Goal: Task Accomplishment & Management: Use online tool/utility

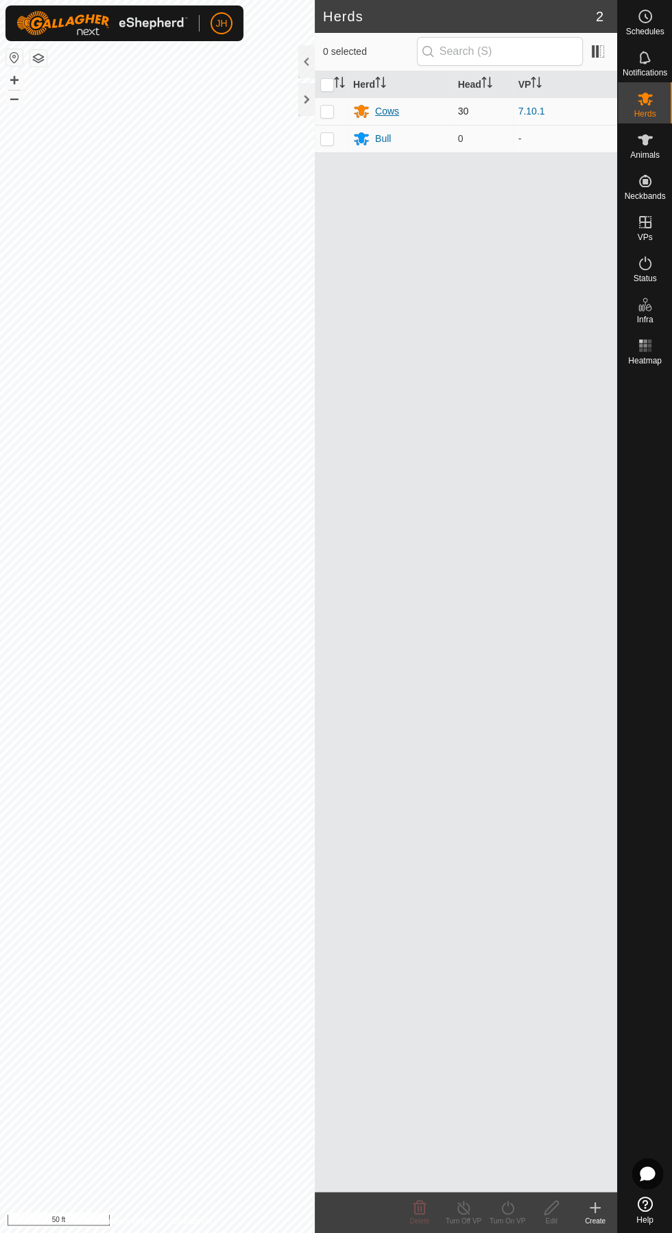
click at [392, 114] on div "Cows" at bounding box center [387, 111] width 24 height 14
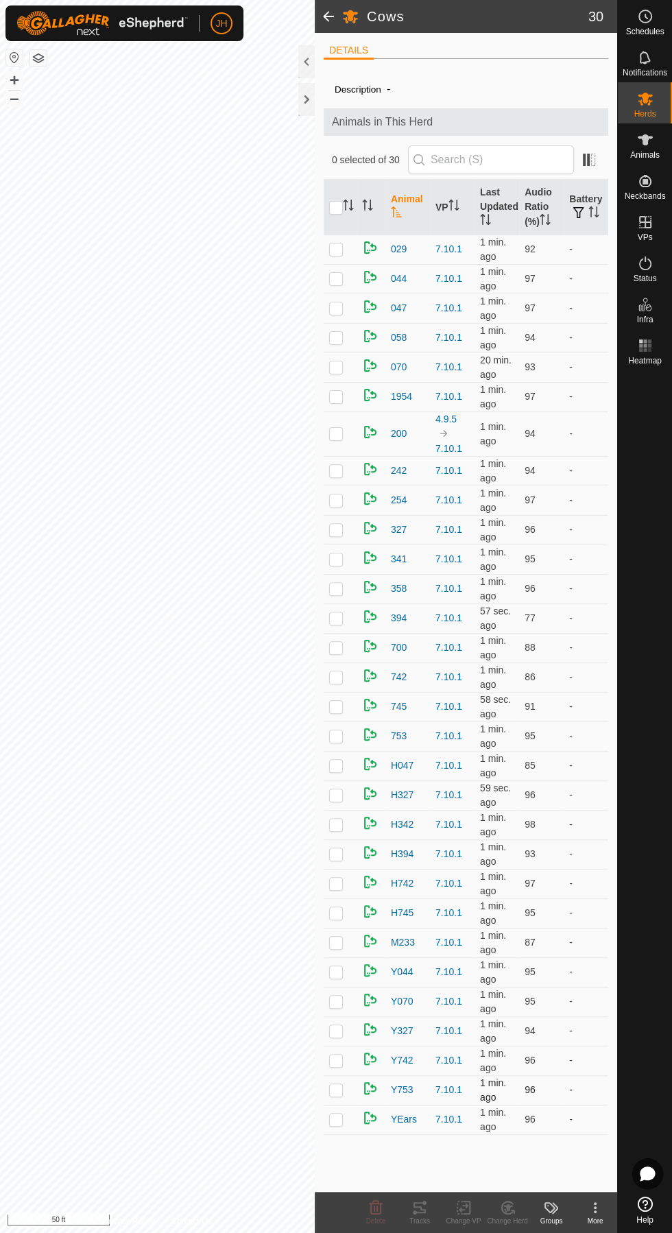
click at [337, 1084] on p-checkbox at bounding box center [336, 1089] width 14 height 11
checkbox input "true"
click at [437, 1226] on div "Tracks" at bounding box center [420, 1221] width 44 height 10
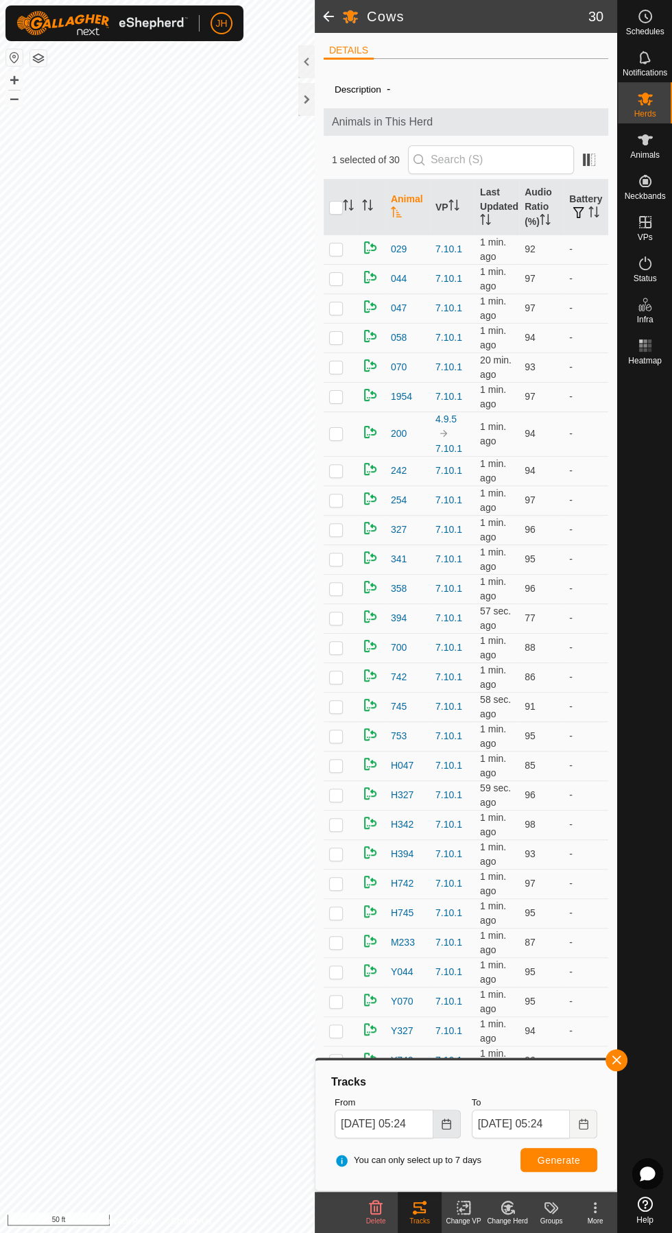
click at [446, 1124] on icon "Choose Date" at bounding box center [446, 1124] width 11 height 11
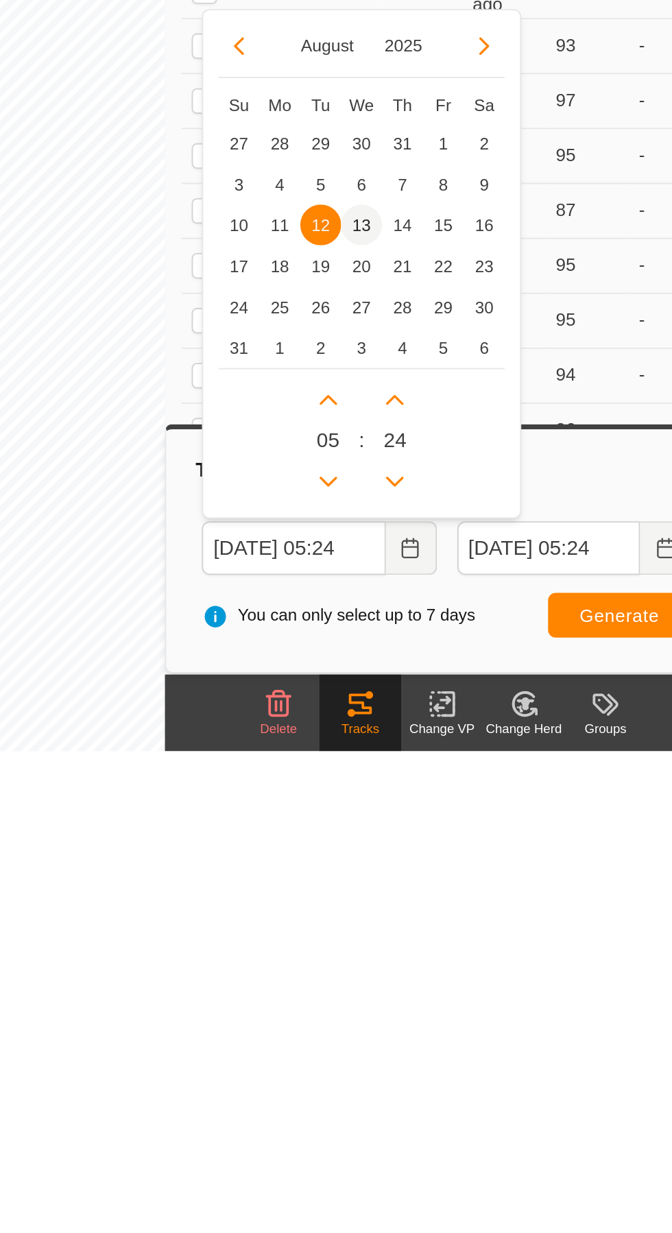
click at [423, 952] on span "13" at bounding box center [421, 951] width 22 height 22
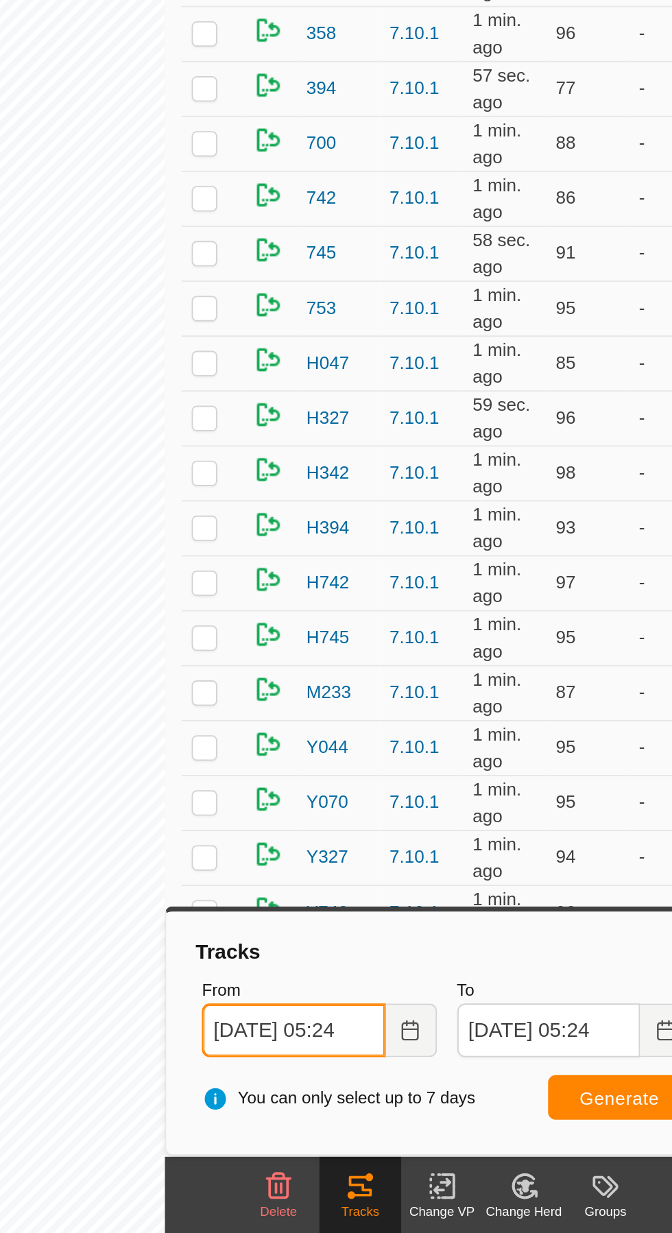
scroll to position [0, 8]
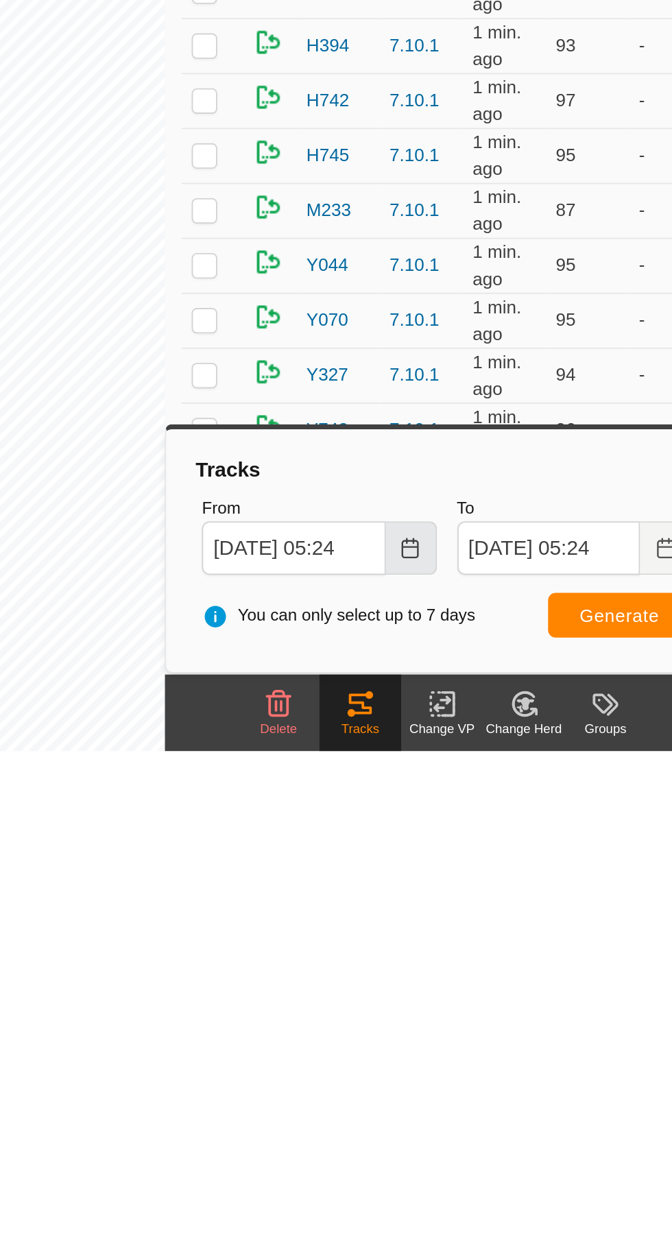
click at [447, 1123] on icon "Choose Date" at bounding box center [446, 1124] width 9 height 11
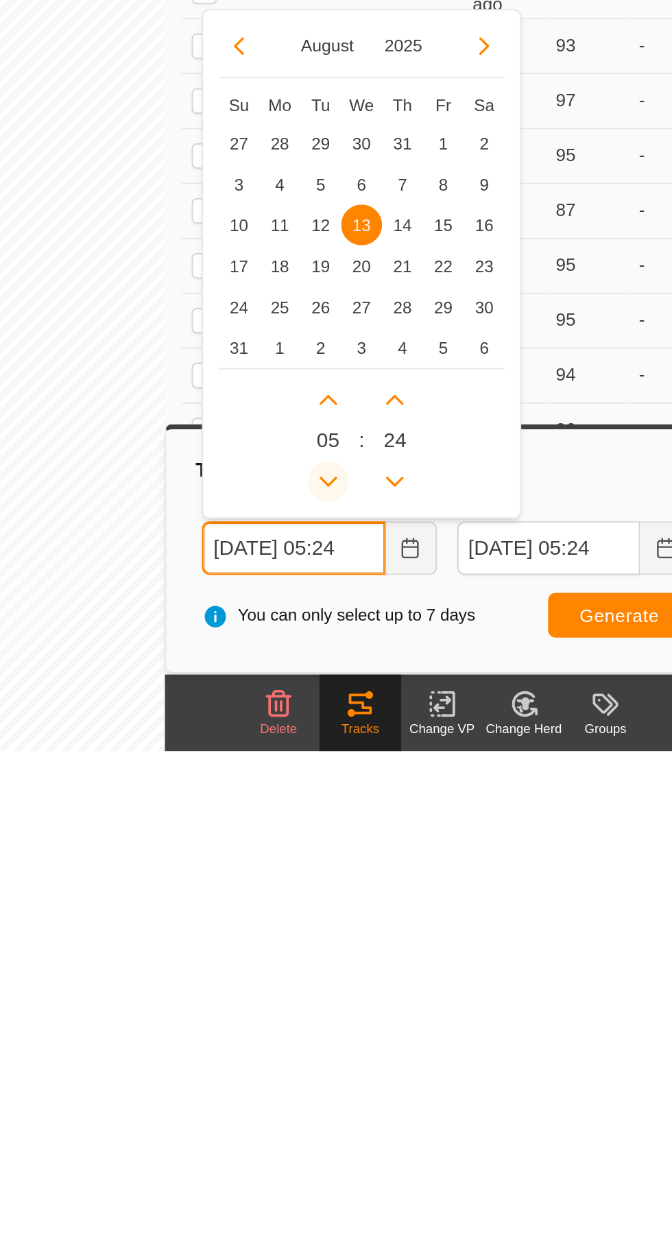
click at [406, 1089] on icon "Previous Hour" at bounding box center [402, 1088] width 11 height 11
type input "Aug 13, 2025 04:24"
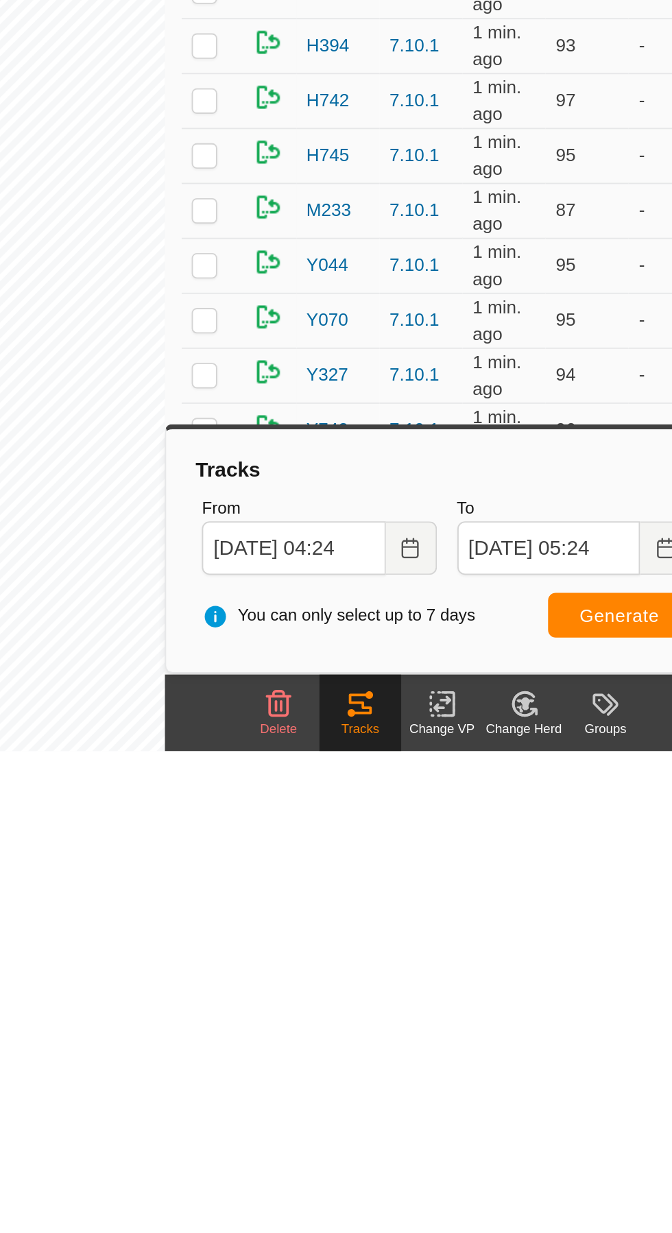
click at [471, 1159] on span "You can only select up to 7 days" at bounding box center [408, 1161] width 147 height 14
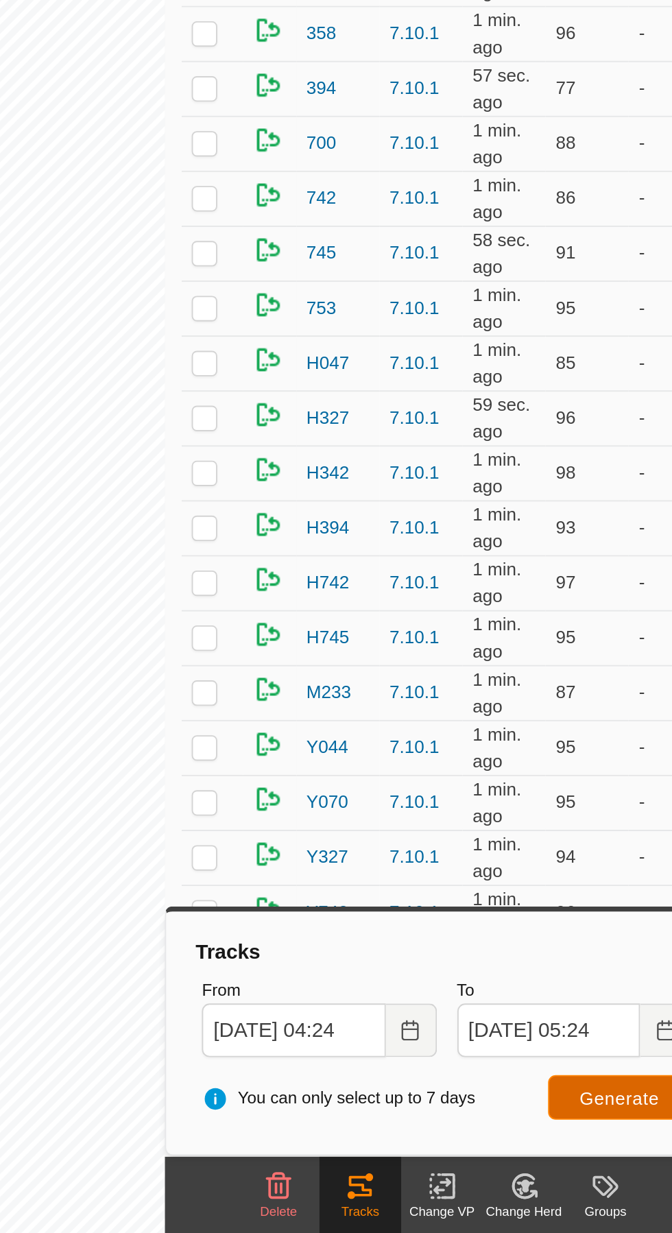
click at [567, 1156] on span "Generate" at bounding box center [559, 1160] width 43 height 11
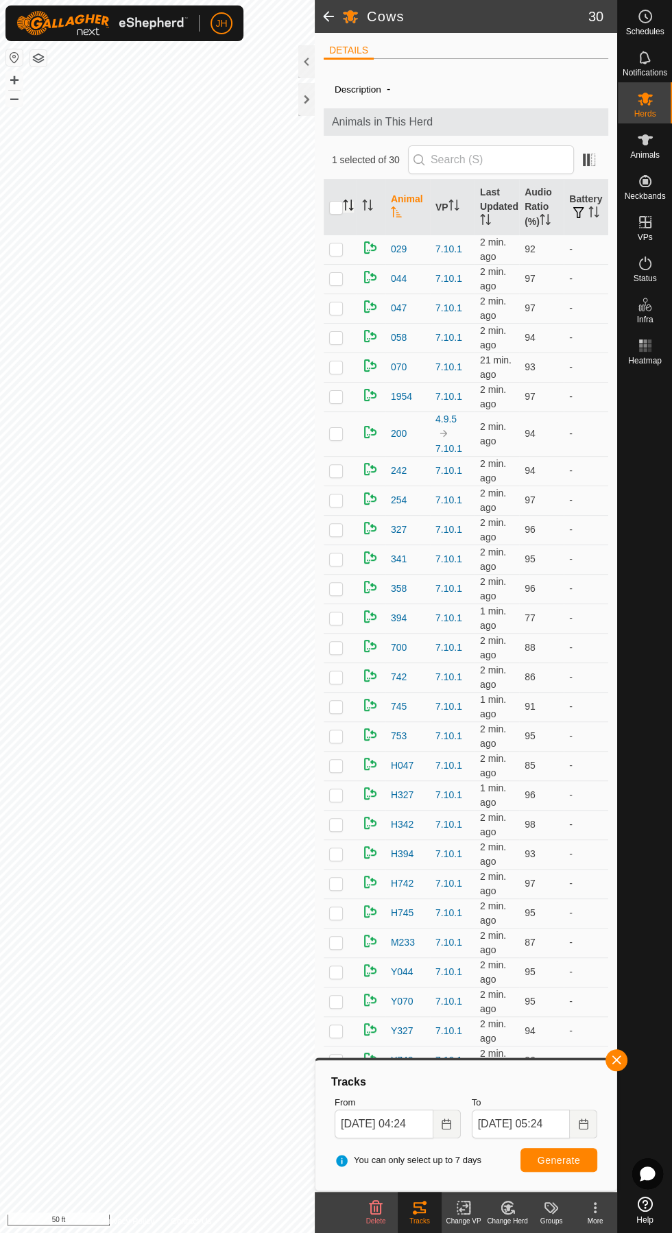
click at [348, 208] on icon "Activate to sort" at bounding box center [348, 205] width 11 height 11
click at [340, 209] on input "checkbox" at bounding box center [336, 208] width 14 height 14
checkbox input "true"
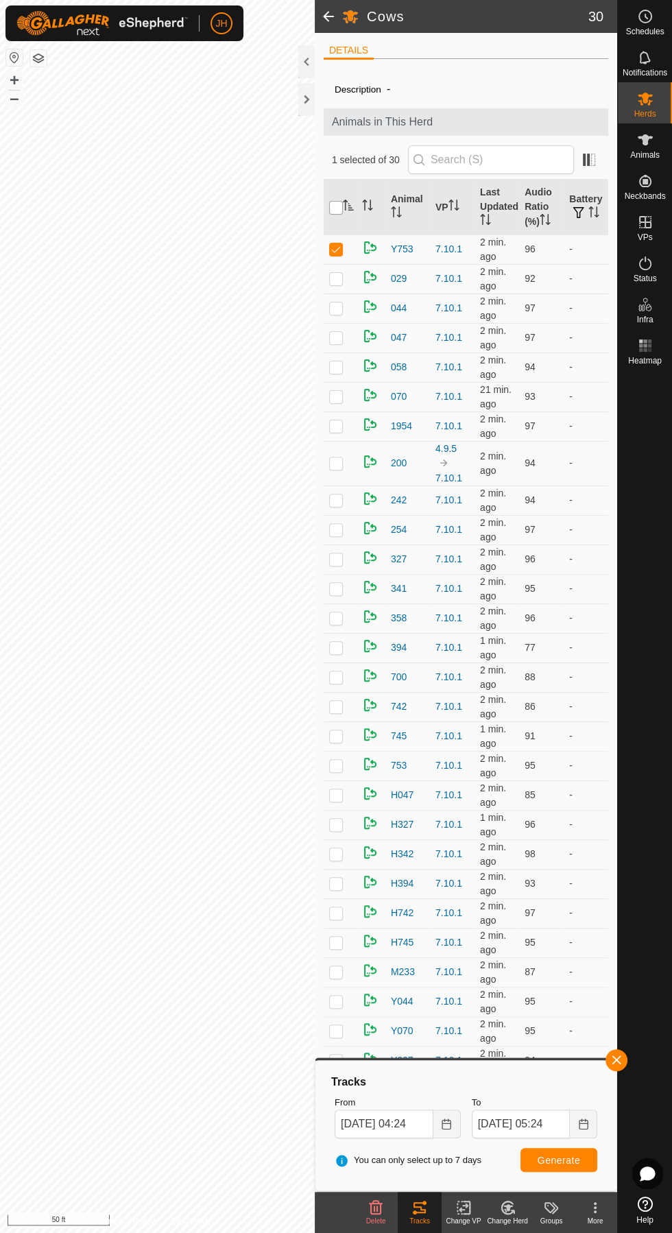
checkbox input "true"
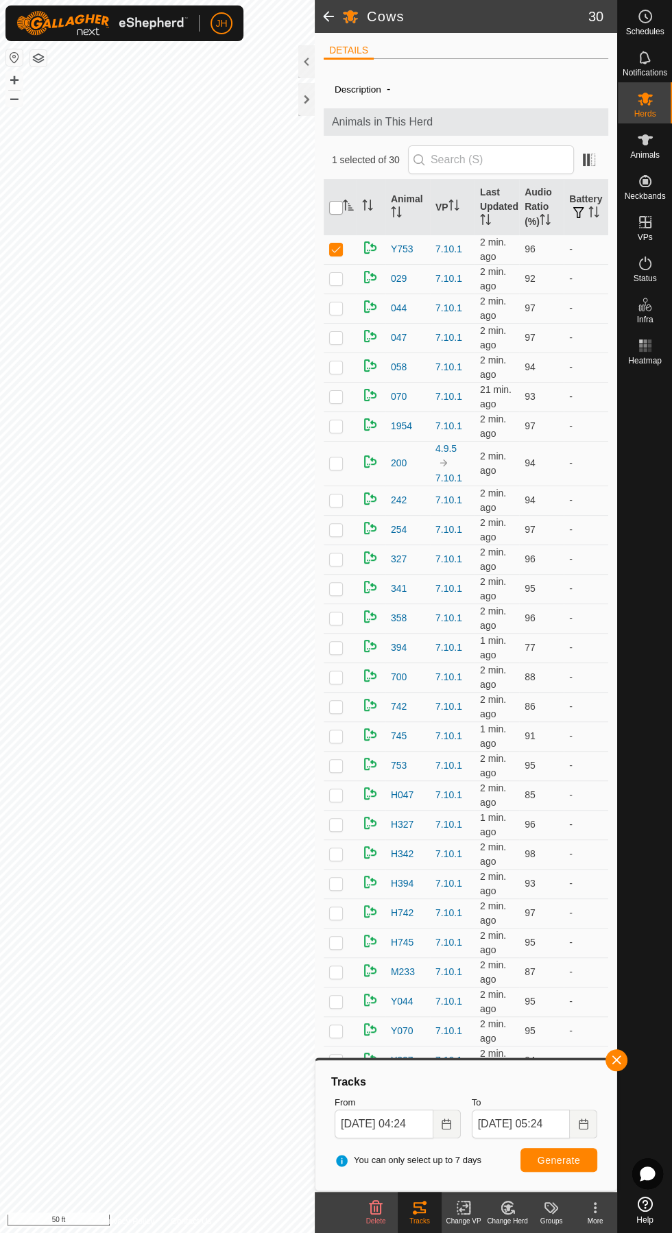
checkbox input "true"
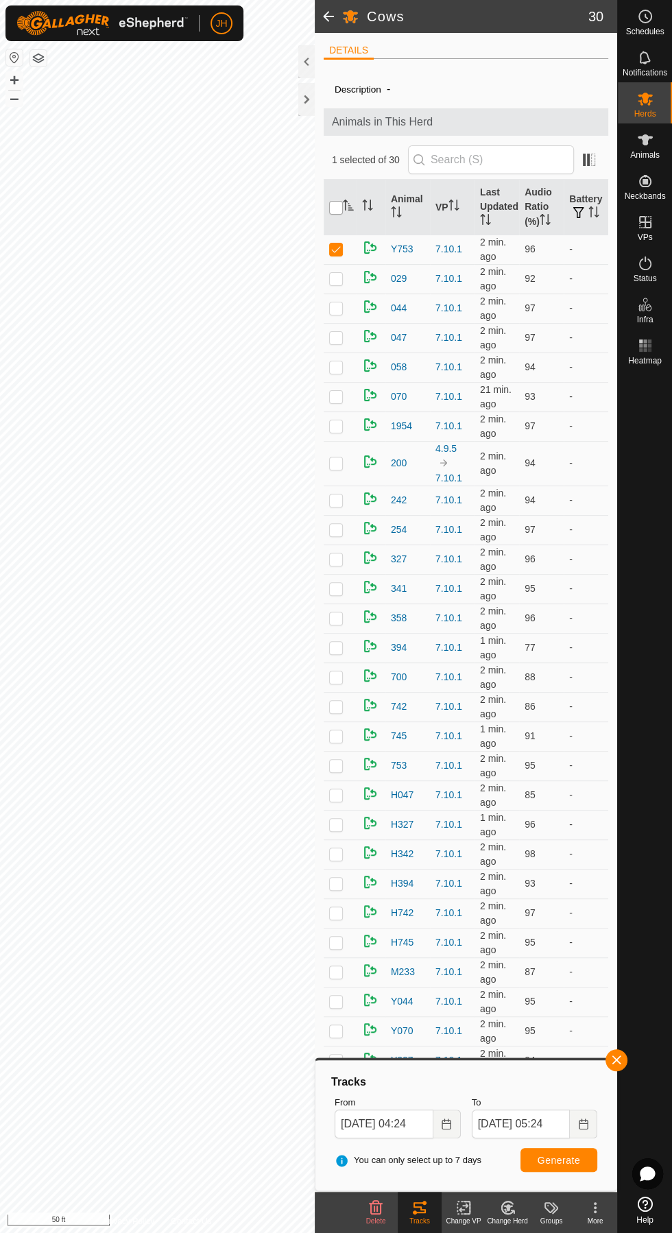
checkbox input "true"
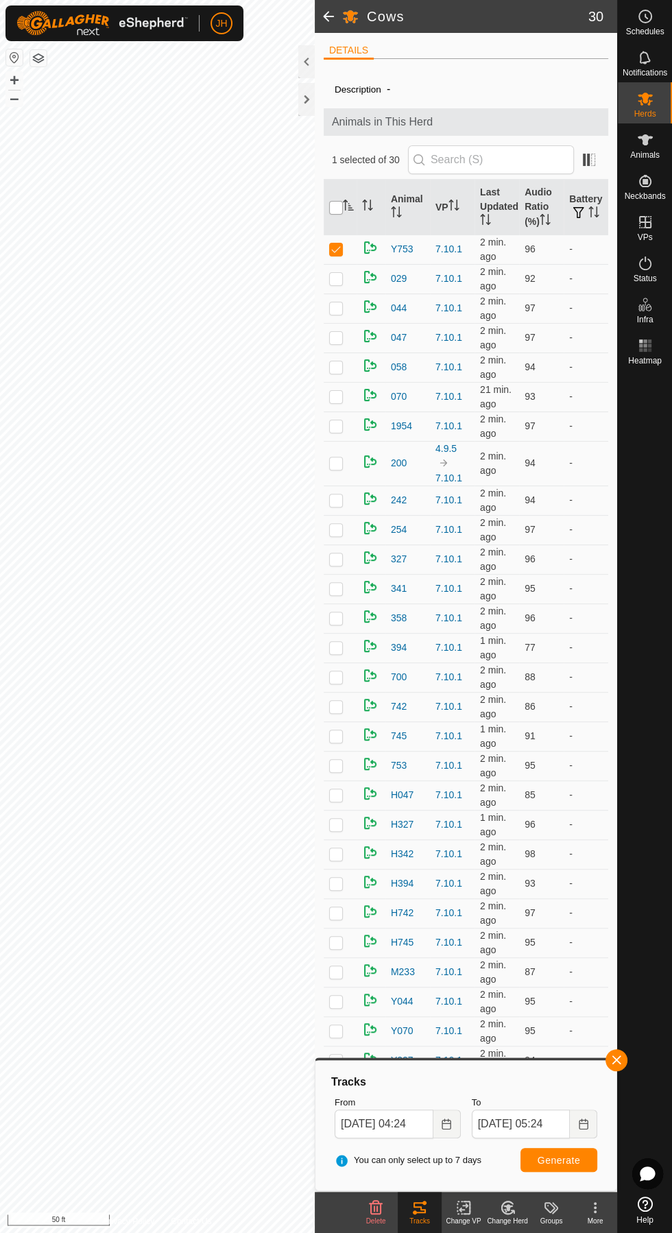
checkbox input "true"
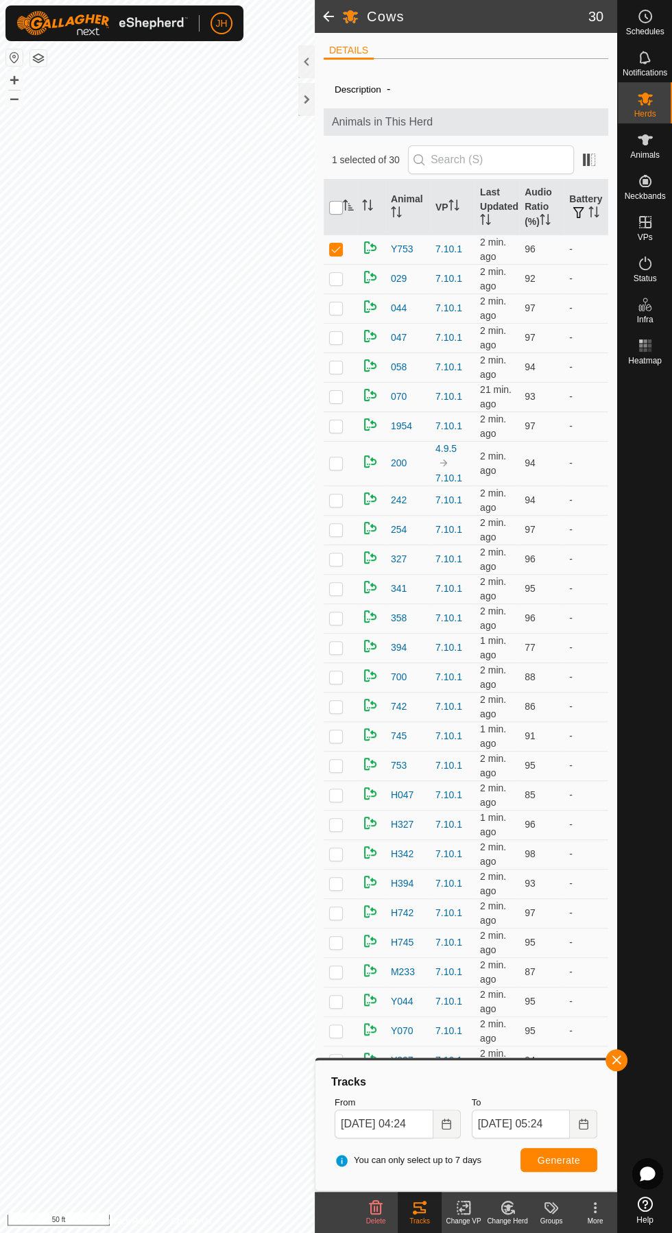
checkbox input "true"
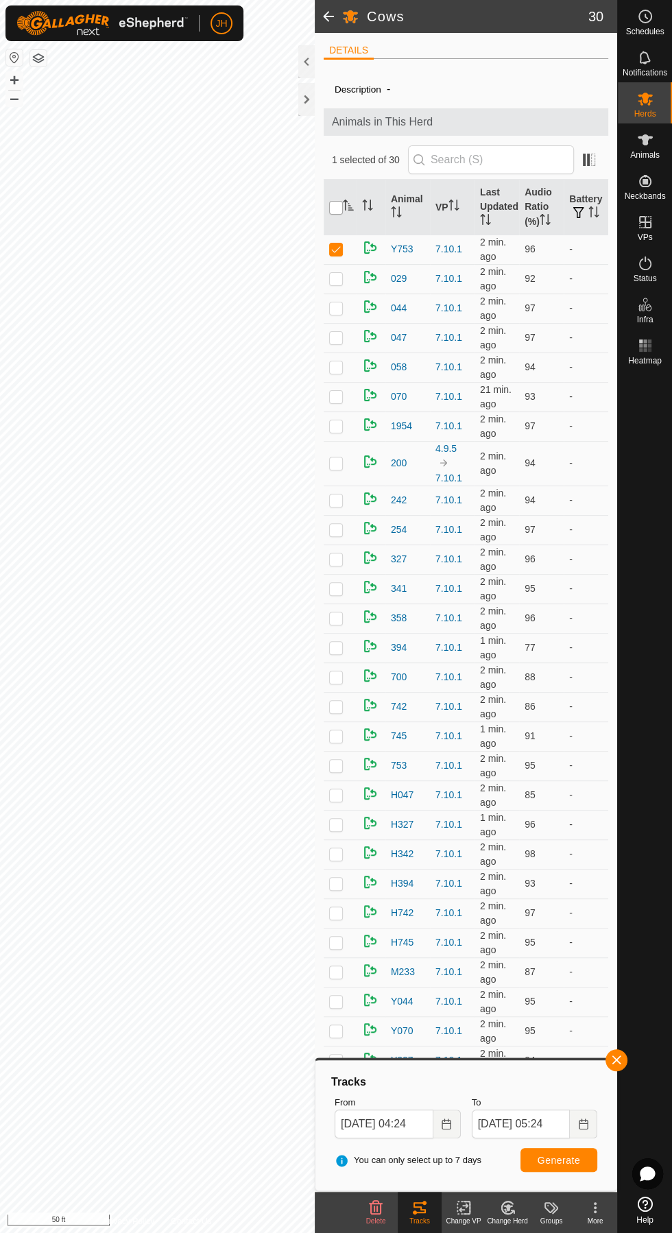
checkbox input "true"
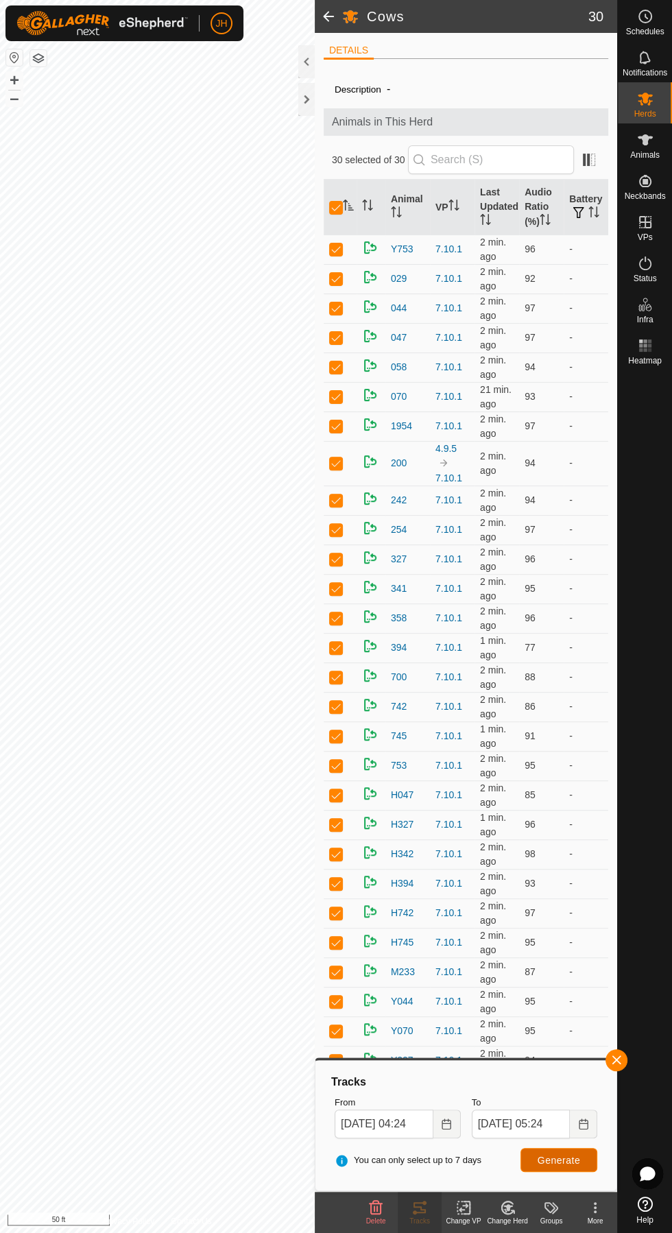
click at [587, 1161] on button "Generate" at bounding box center [559, 1160] width 77 height 24
